Goal: Check status: Check status

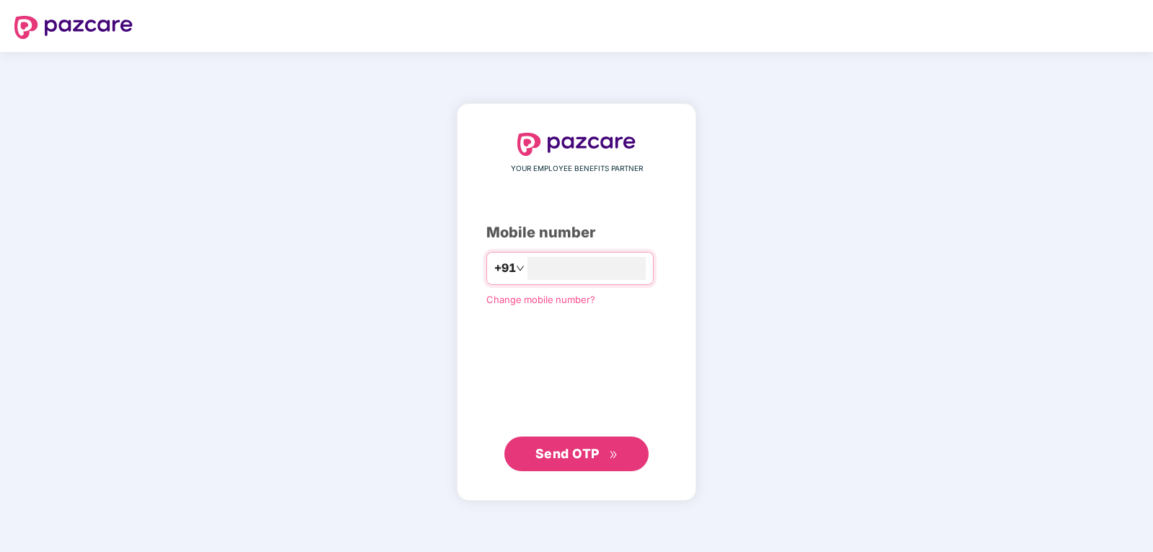
type input "**********"
click at [600, 453] on span "Send OTP" at bounding box center [576, 454] width 83 height 20
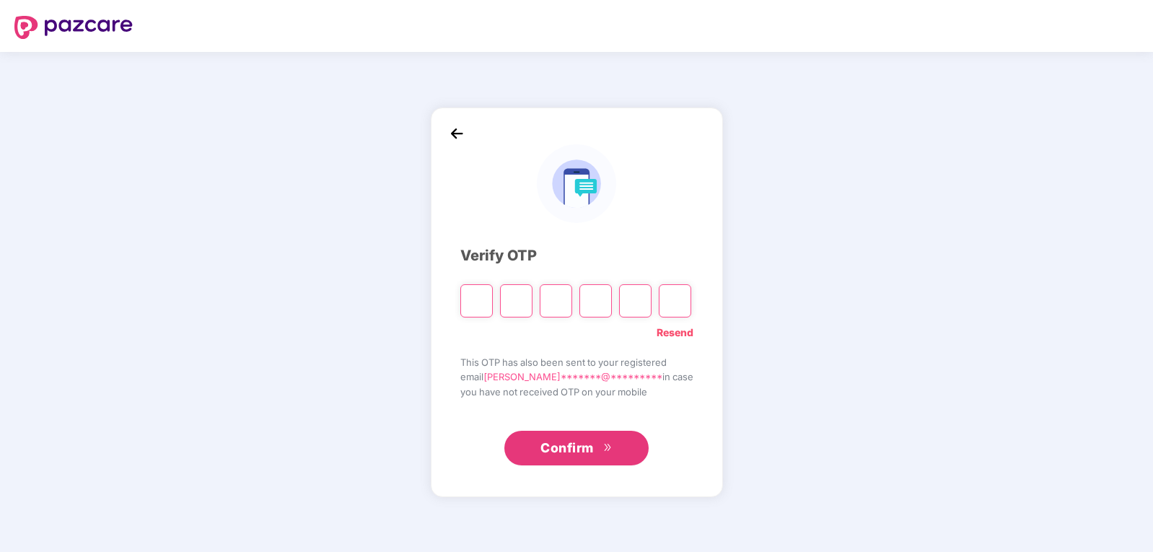
type input "*"
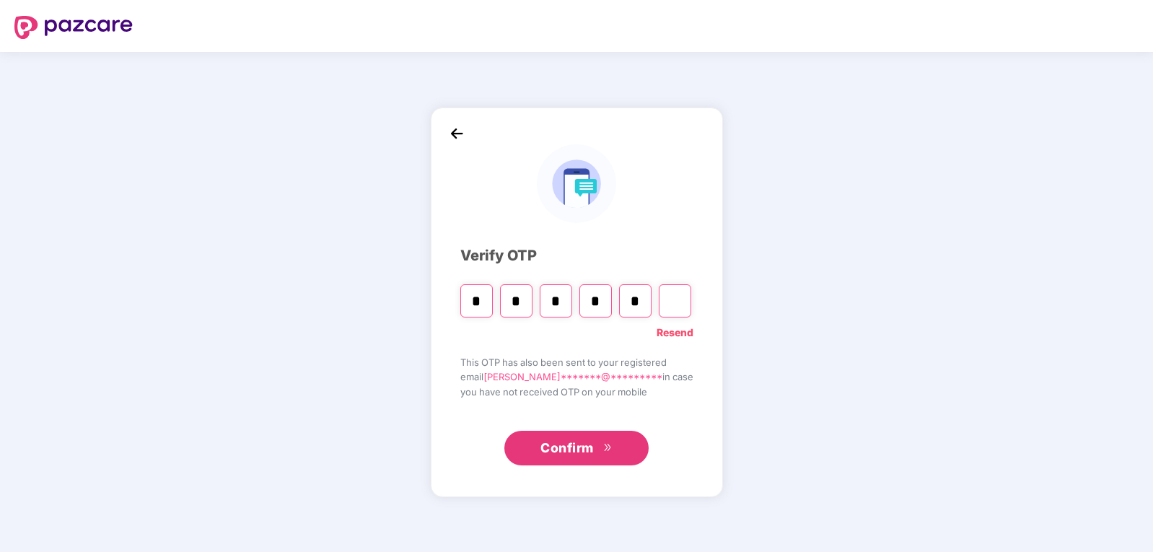
type input "*"
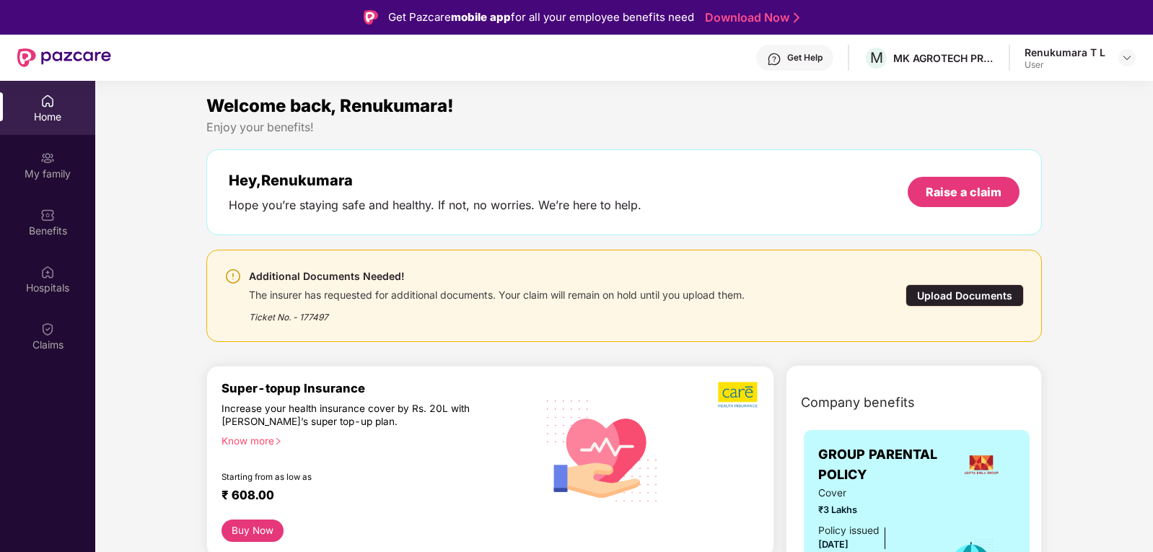
click at [958, 289] on div "Upload Documents" at bounding box center [965, 295] width 118 height 22
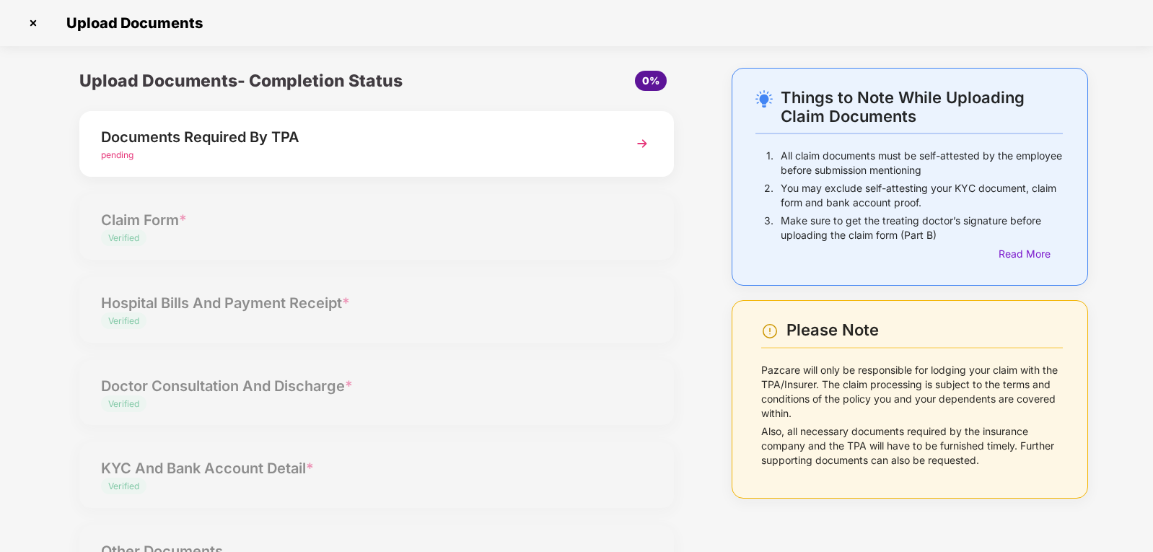
click at [30, 22] on img at bounding box center [33, 23] width 23 height 23
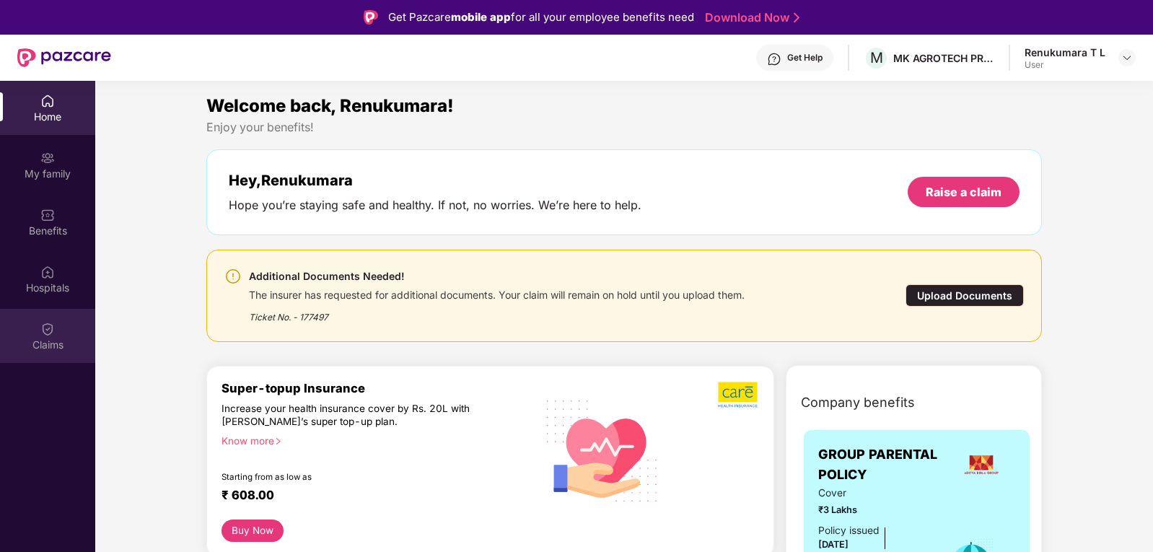
click at [44, 341] on div "Claims" at bounding box center [47, 345] width 95 height 14
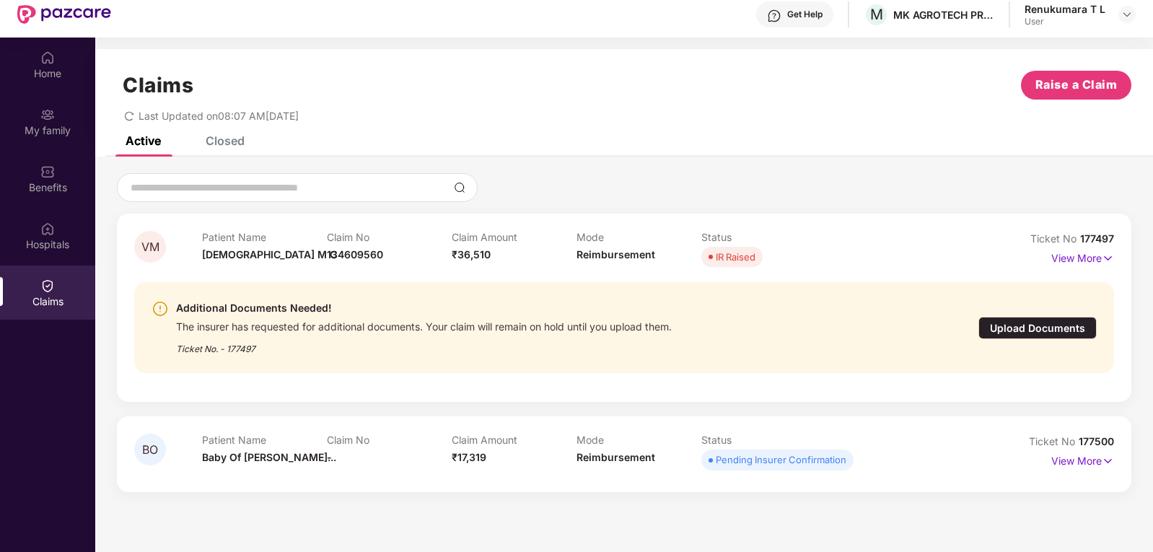
scroll to position [81, 0]
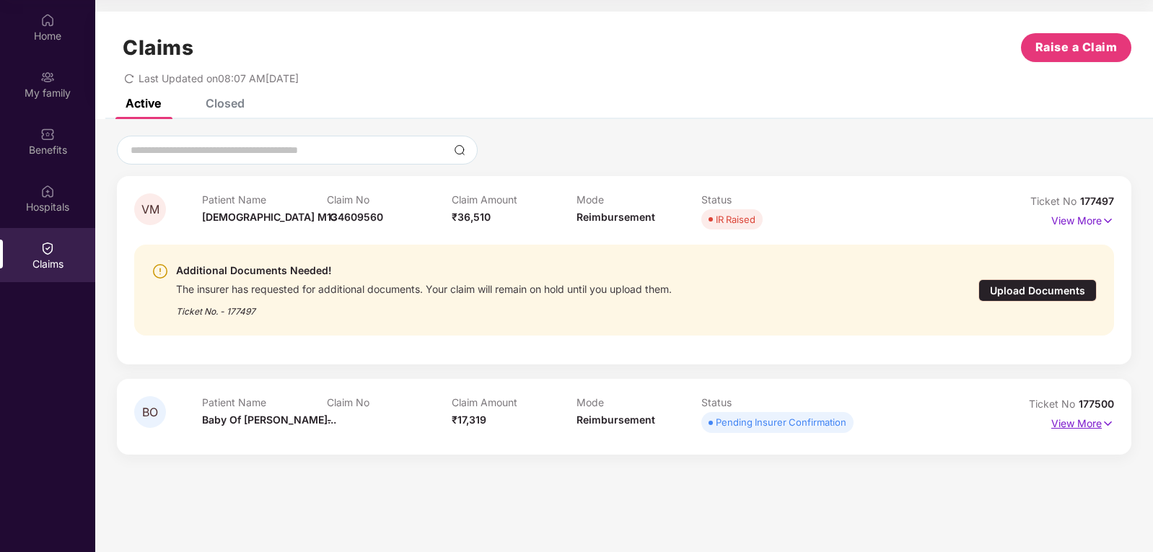
click at [1081, 422] on p "View More" at bounding box center [1083, 421] width 63 height 19
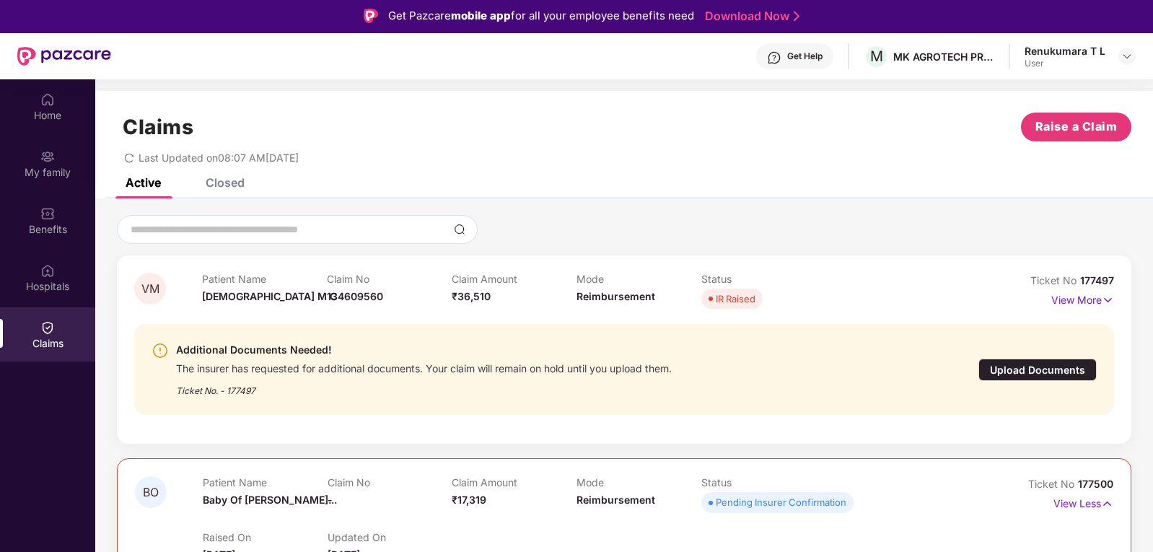
scroll to position [0, 0]
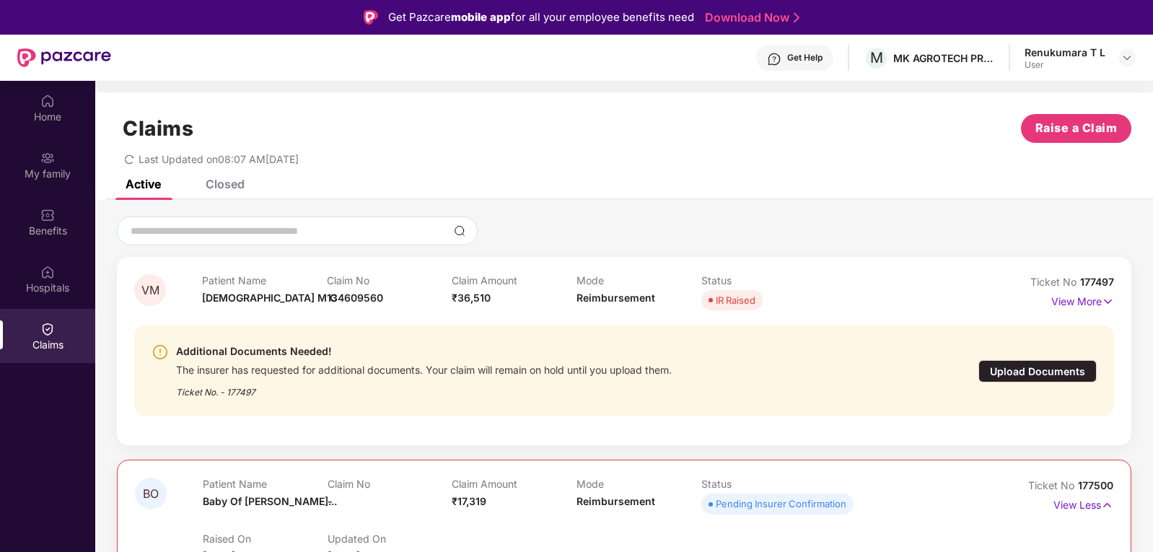
click at [804, 55] on div "Get Help" at bounding box center [804, 58] width 35 height 12
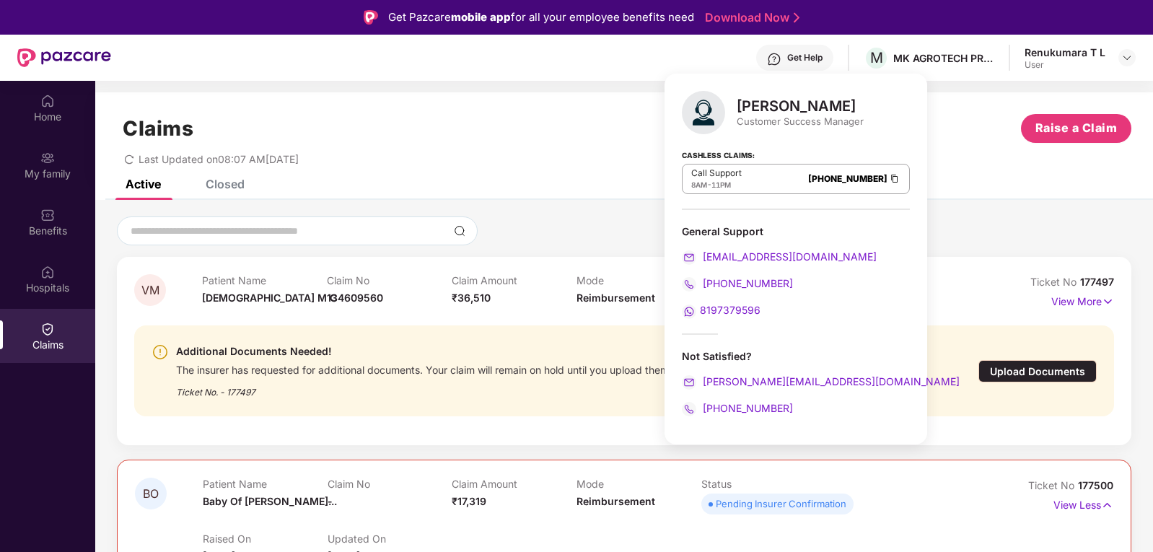
drag, startPoint x: 747, startPoint y: 310, endPoint x: 707, endPoint y: 311, distance: 39.7
click at [707, 311] on span "8197379596" at bounding box center [730, 310] width 61 height 12
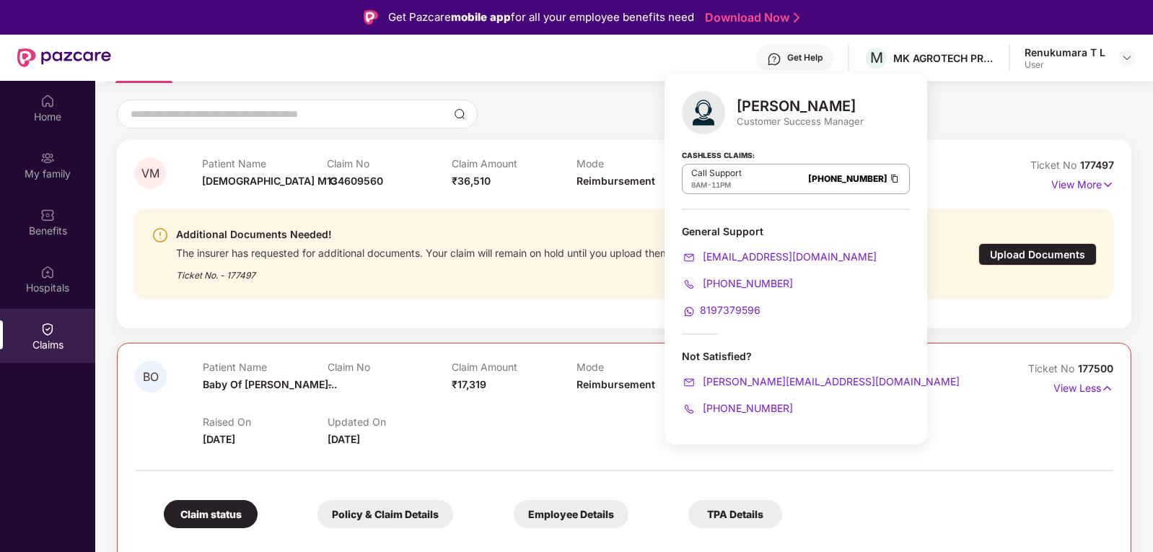
scroll to position [342, 0]
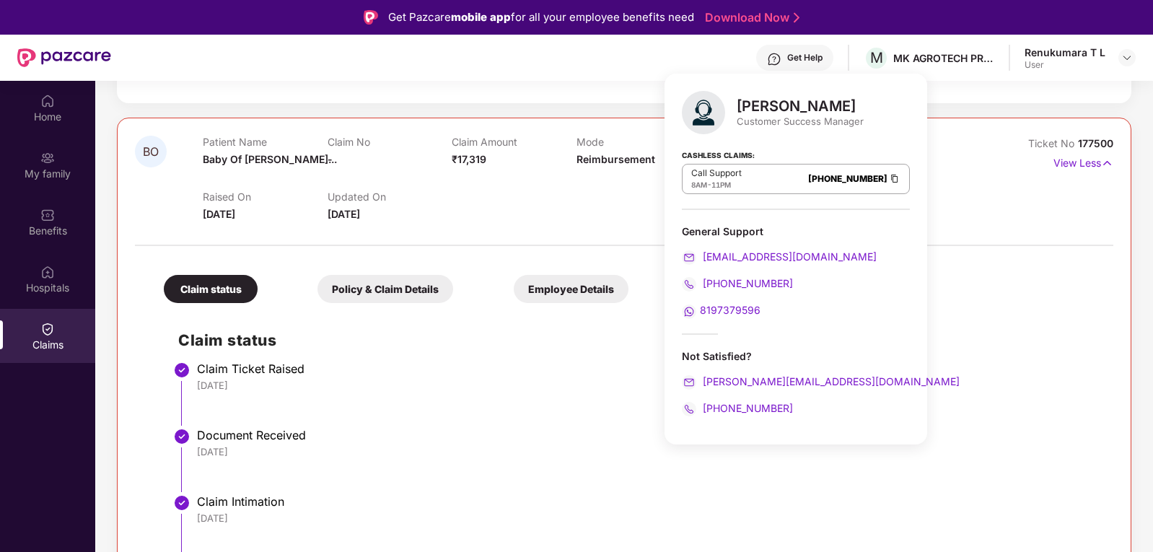
click at [432, 424] on li "Claim Ticket Raised [DATE]" at bounding box center [638, 400] width 921 height 66
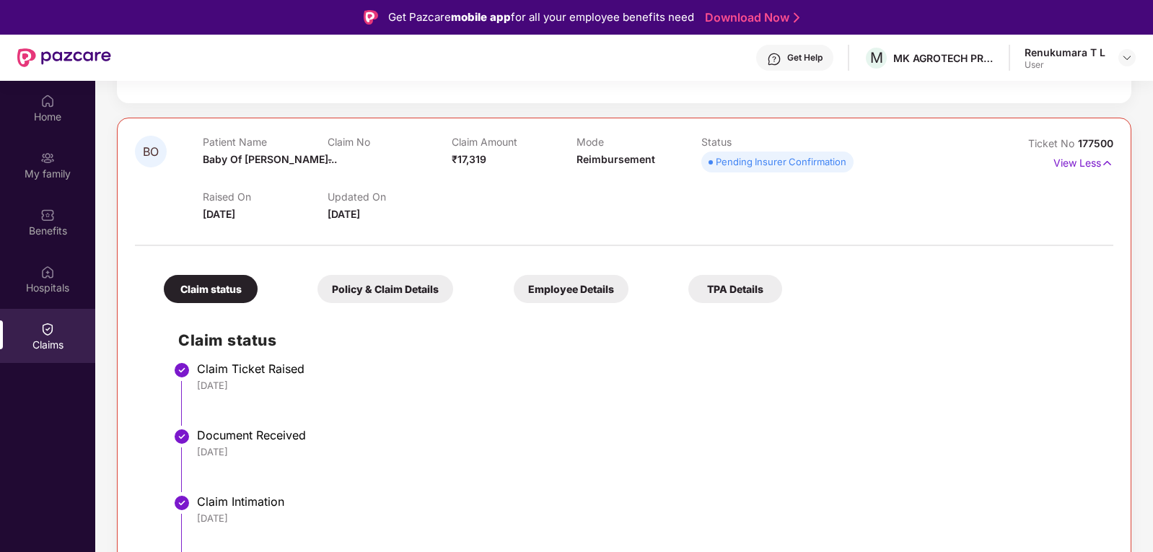
click at [688, 294] on div "TPA Details" at bounding box center [735, 289] width 94 height 28
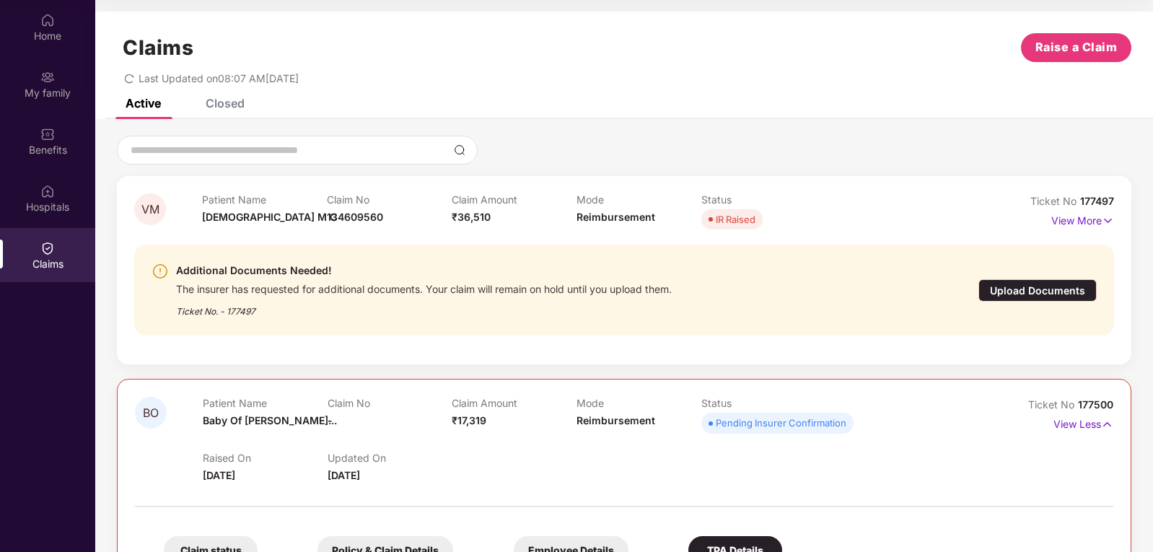
scroll to position [0, 0]
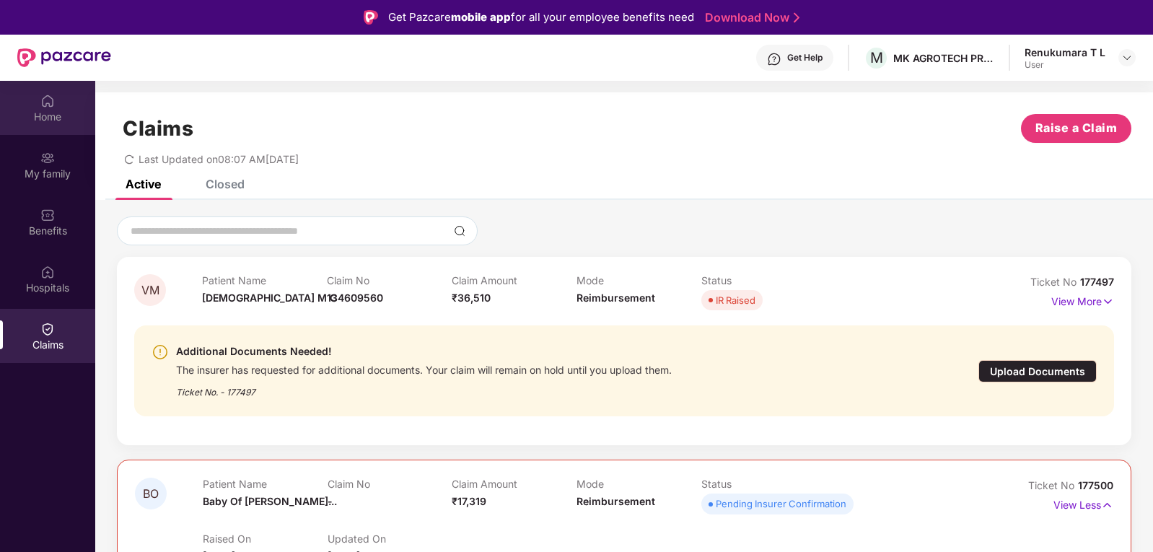
click at [40, 119] on div "Home" at bounding box center [47, 117] width 95 height 14
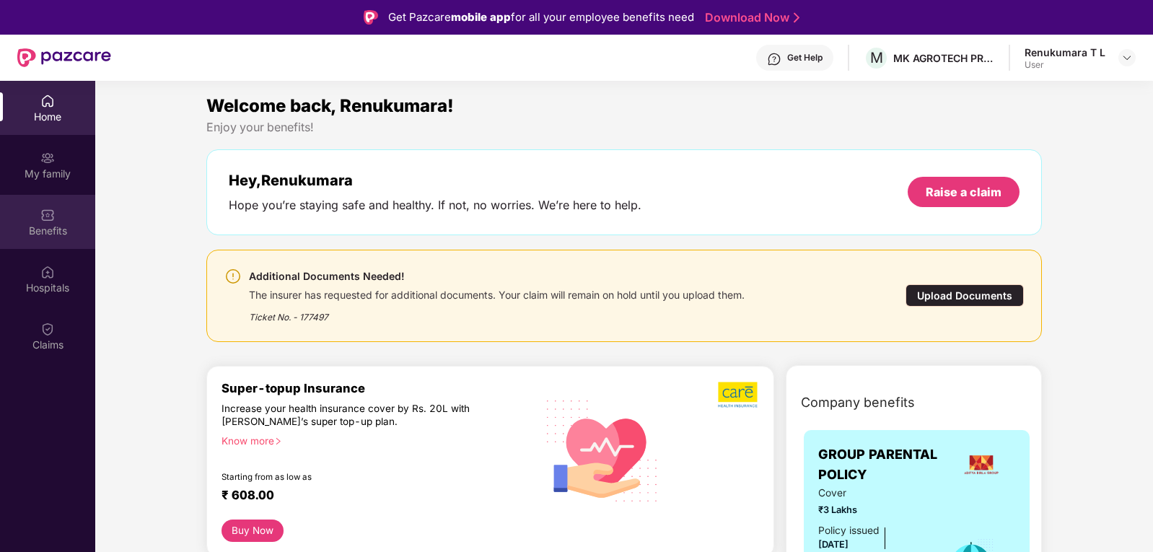
click at [60, 225] on div "Benefits" at bounding box center [47, 231] width 95 height 14
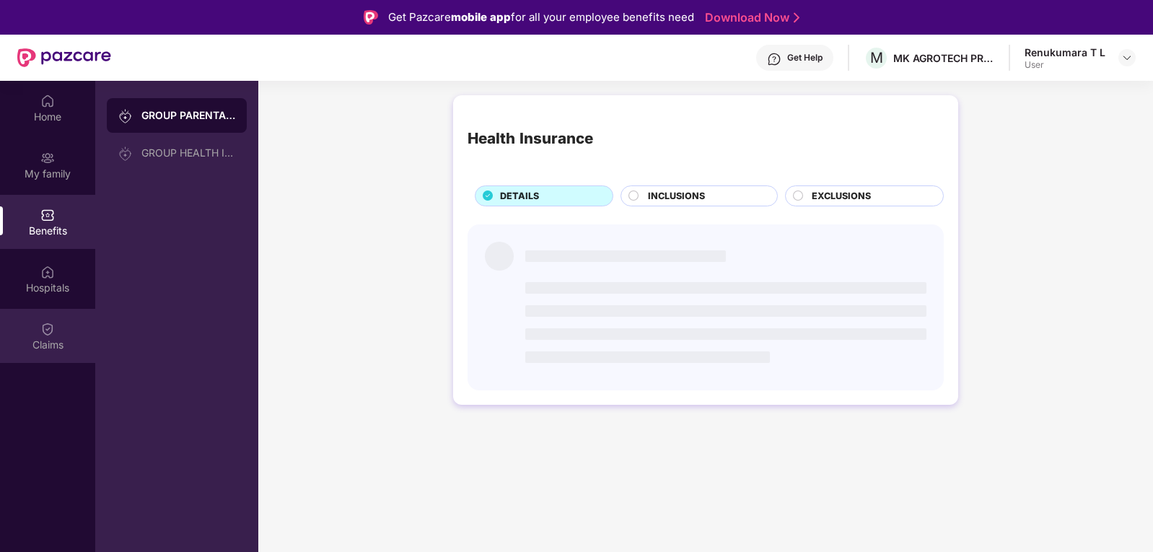
click at [55, 333] on div "Claims" at bounding box center [47, 336] width 95 height 54
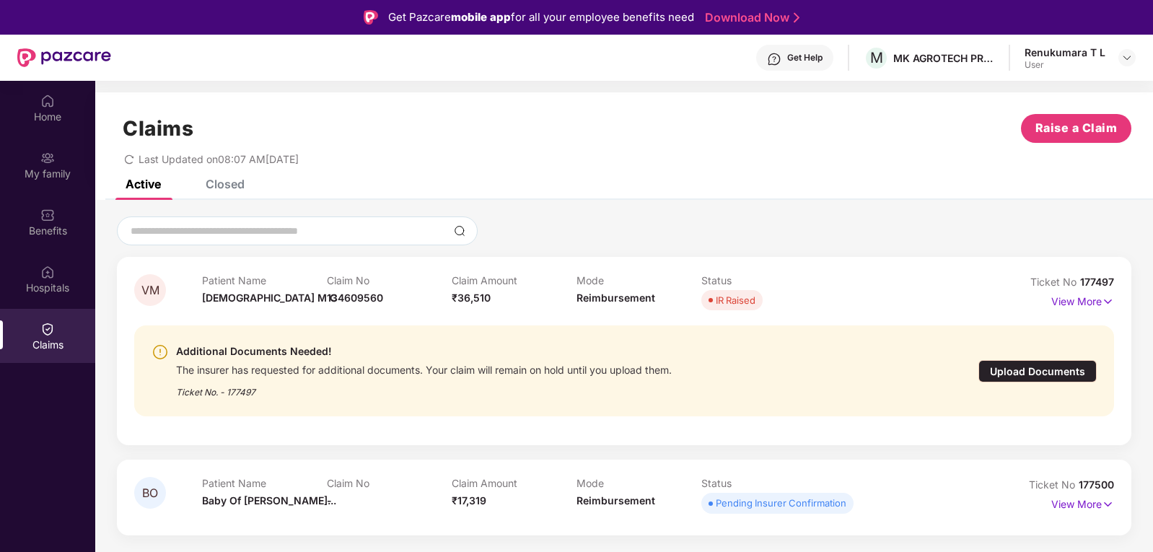
click at [805, 61] on div "Get Help" at bounding box center [804, 58] width 35 height 12
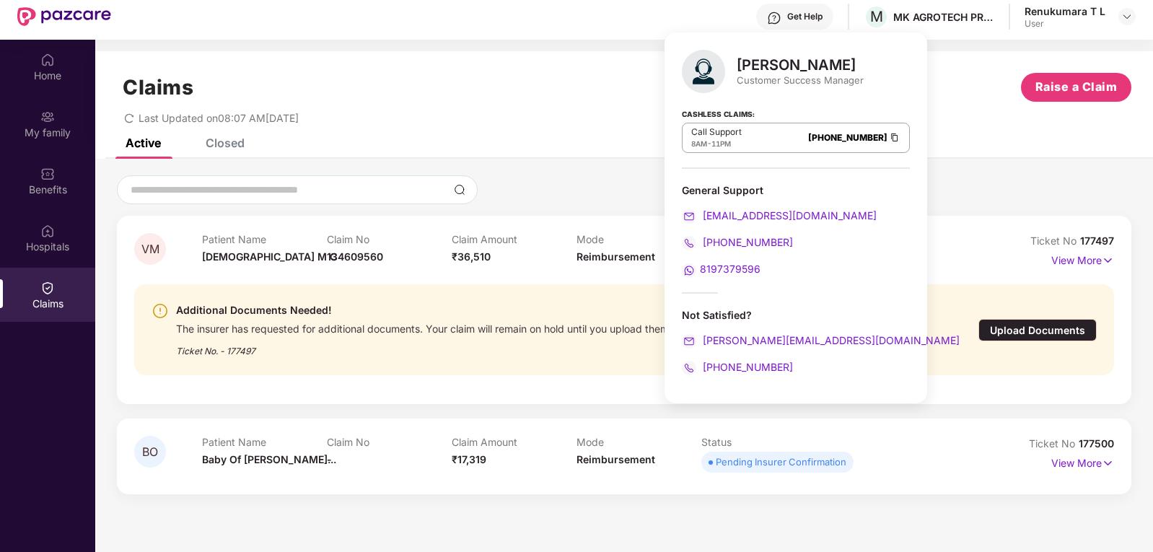
scroll to position [81, 0]
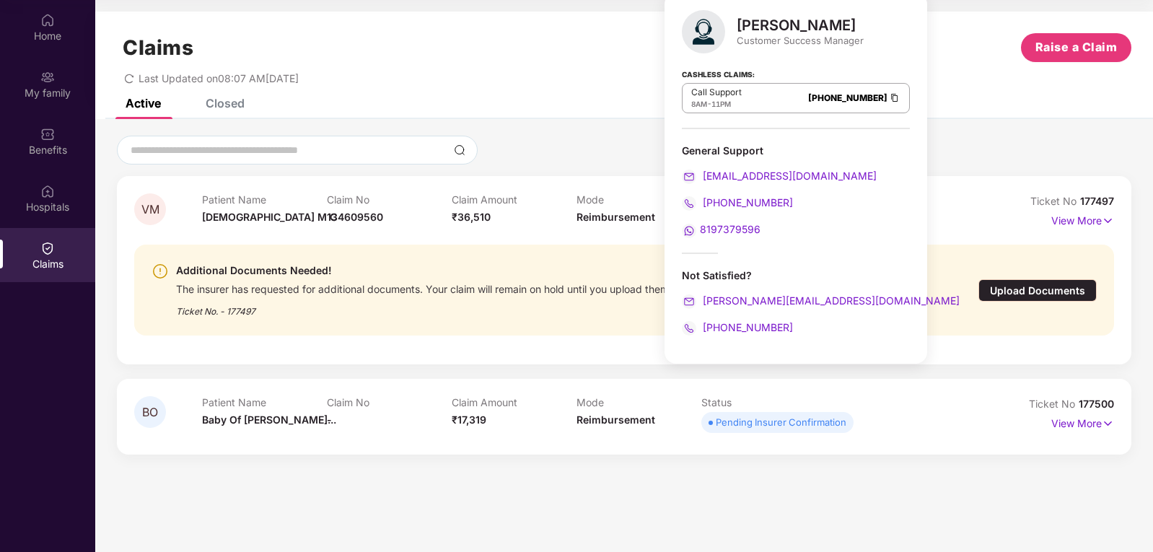
click at [759, 424] on div "Pending Insurer Confirmation" at bounding box center [781, 422] width 131 height 14
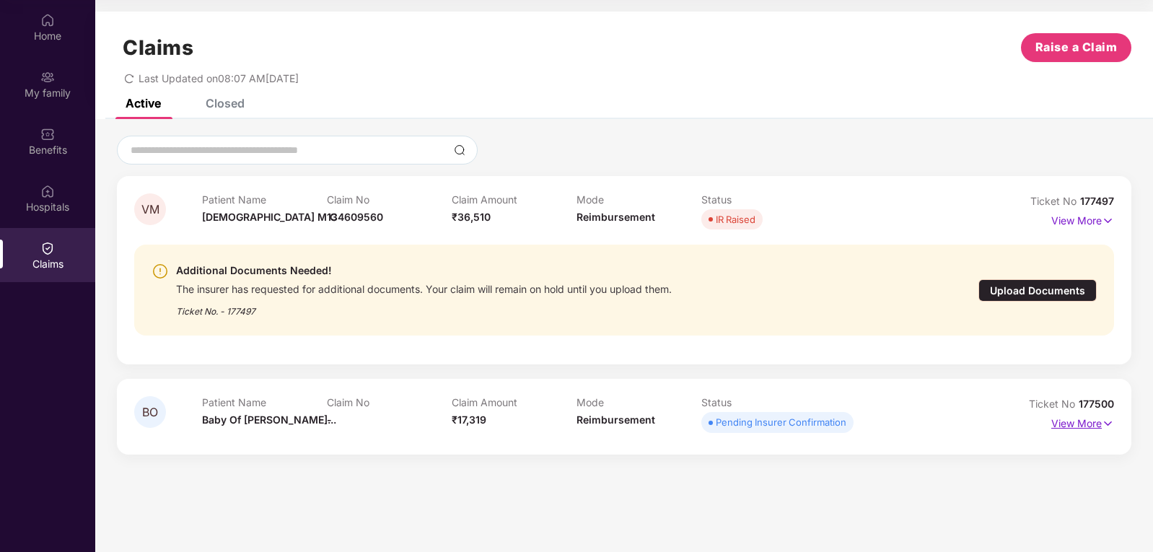
click at [1076, 424] on p "View More" at bounding box center [1083, 421] width 63 height 19
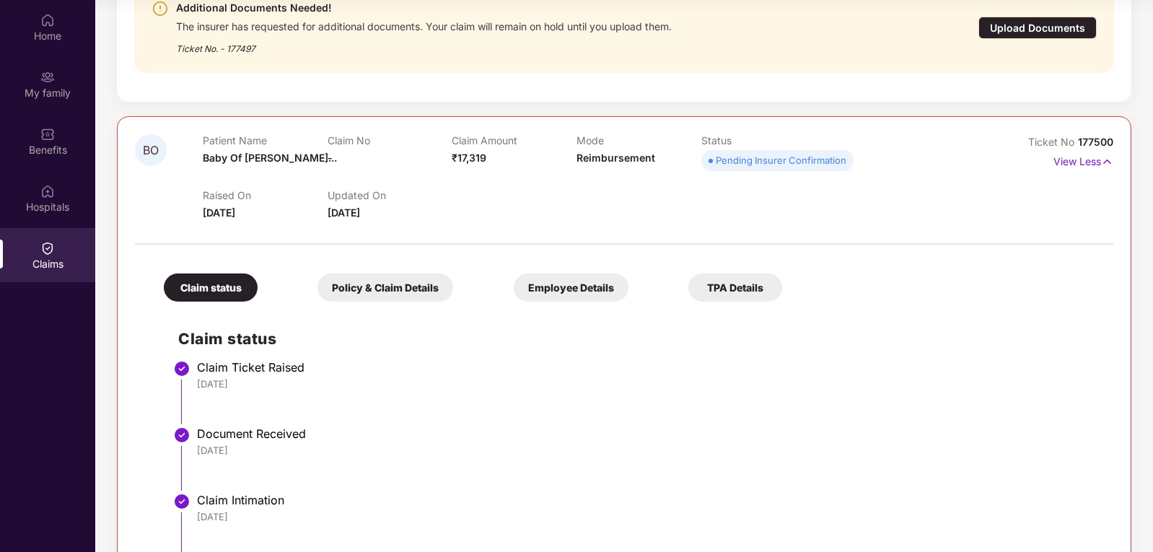
scroll to position [342, 0]
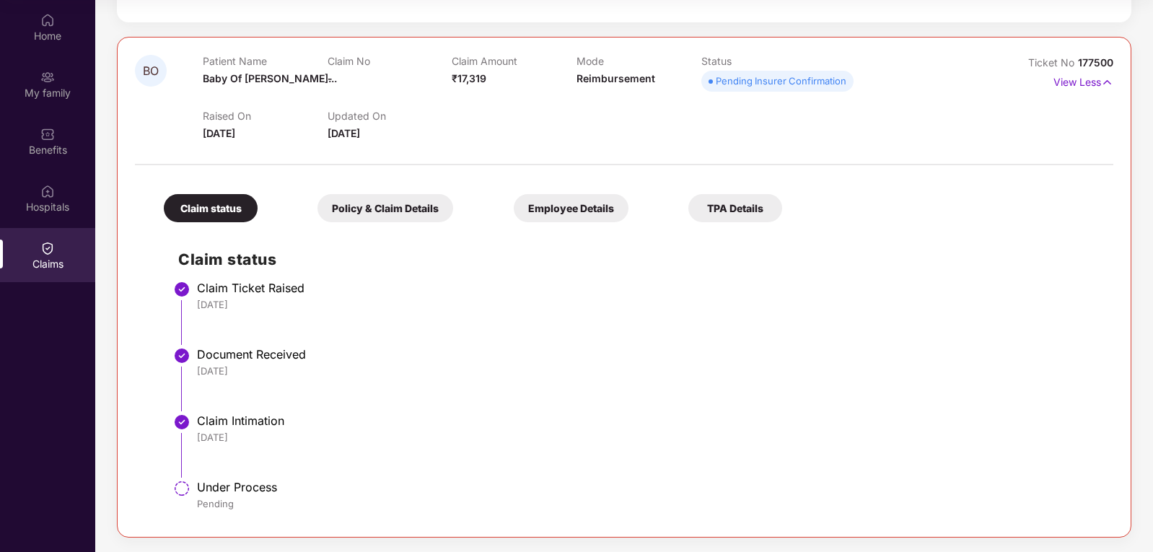
click at [342, 194] on div "Policy & Claim Details" at bounding box center [386, 208] width 136 height 28
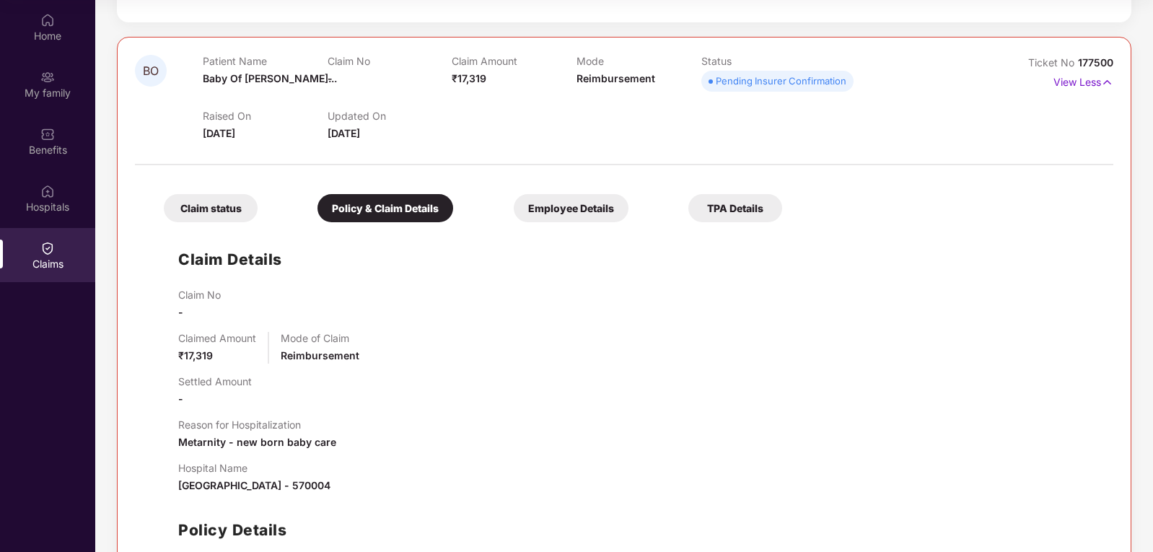
click at [514, 206] on div "Employee Details" at bounding box center [571, 208] width 115 height 28
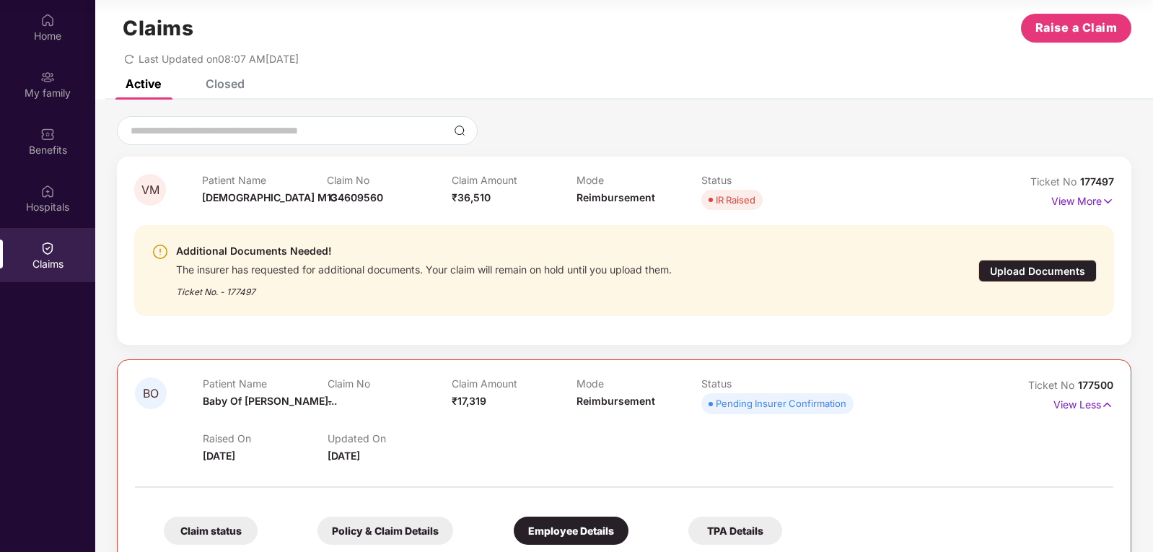
scroll to position [10, 0]
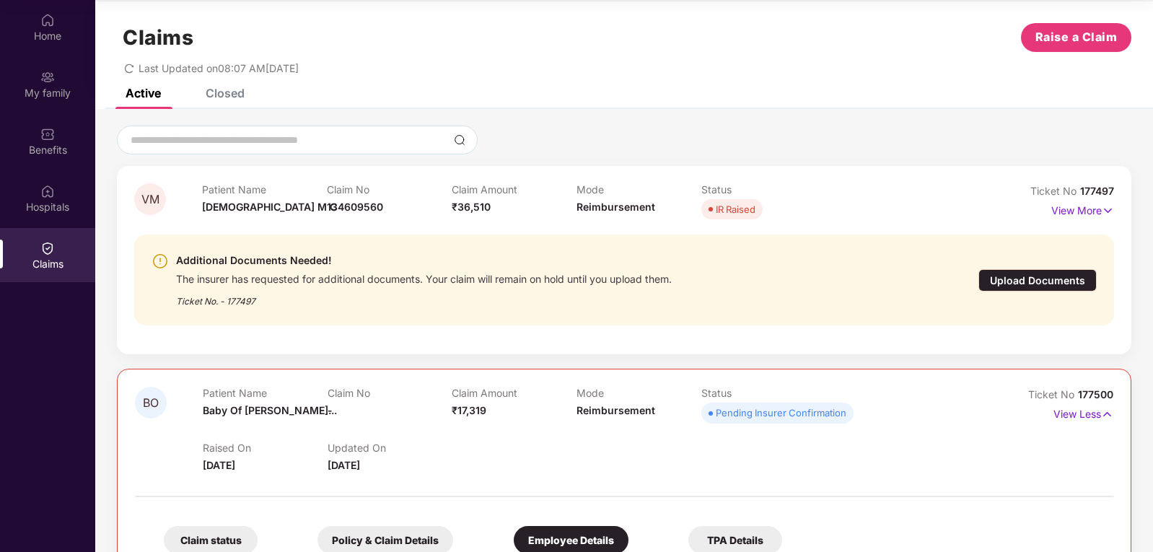
click at [240, 94] on div "Closed" at bounding box center [225, 93] width 39 height 14
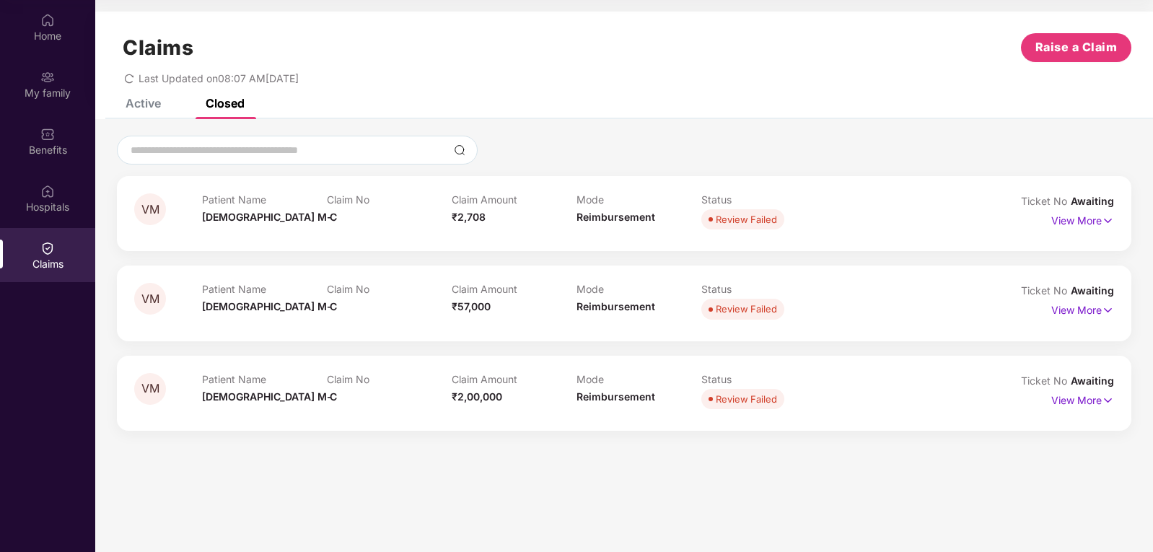
scroll to position [0, 0]
click at [53, 30] on div "Home" at bounding box center [47, 36] width 95 height 14
